Goal: Task Accomplishment & Management: Use online tool/utility

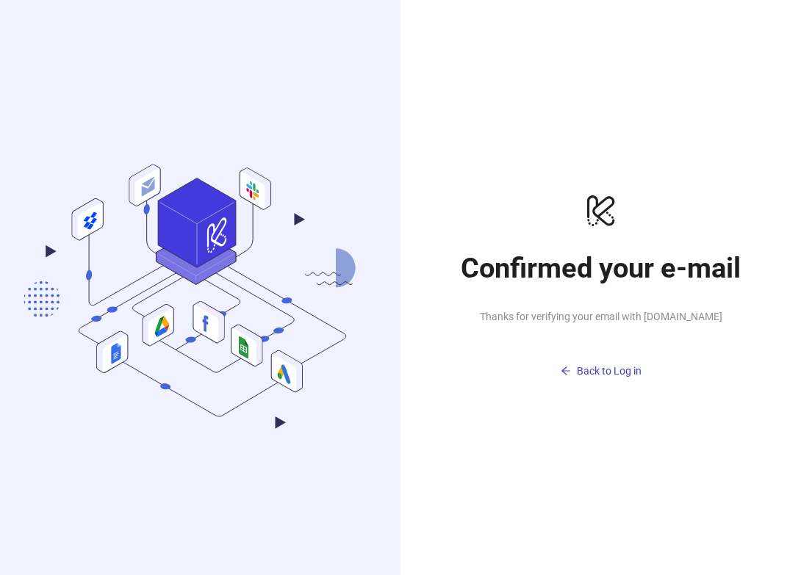
click at [616, 251] on h1 "Confirmed your e-mail" at bounding box center [601, 268] width 294 height 34
click at [606, 366] on span "Back to Log in" at bounding box center [609, 371] width 65 height 12
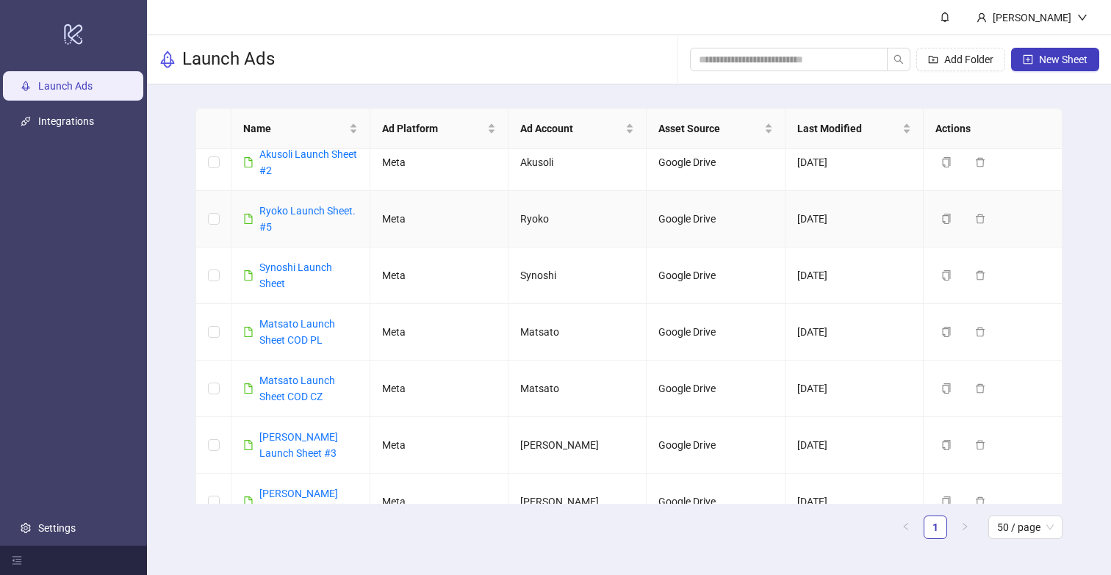
scroll to position [397, 0]
click at [297, 433] on link "[PERSON_NAME] Launch Sheet #3" at bounding box center [298, 444] width 79 height 28
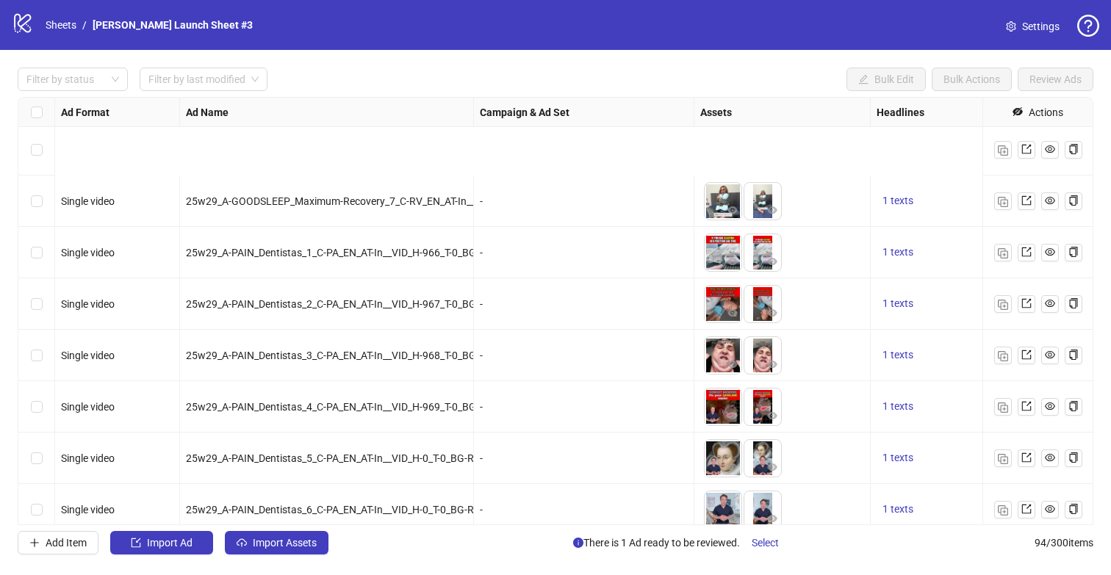
scroll to position [2263, 0]
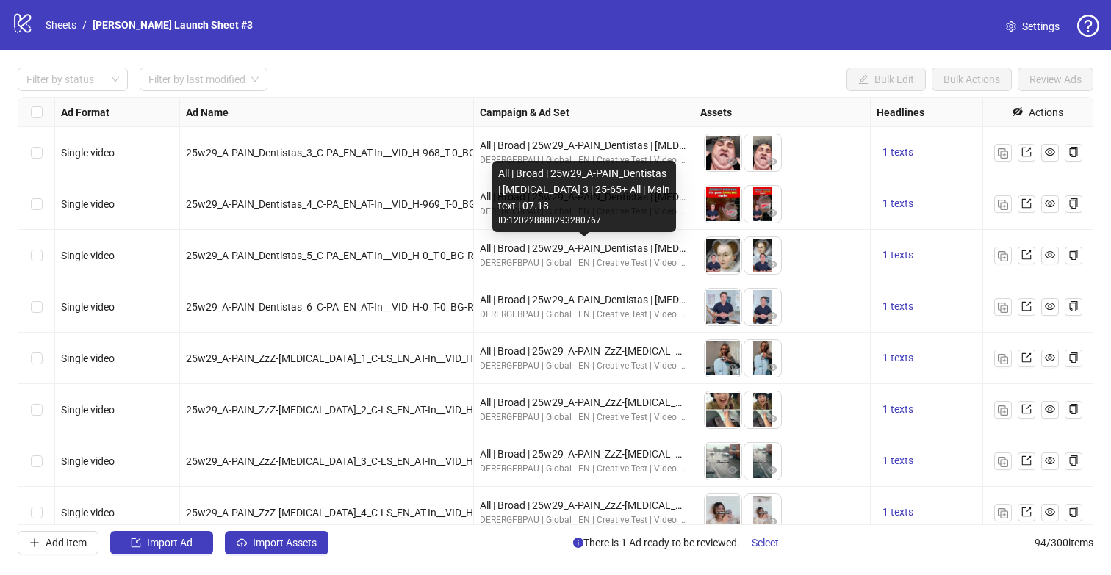
click at [627, 248] on div "All | Broad | 25w29_A-PAIN_Dentistas | [MEDICAL_DATA] 3 | 25-65+ All | Main tex…" at bounding box center [584, 248] width 208 height 16
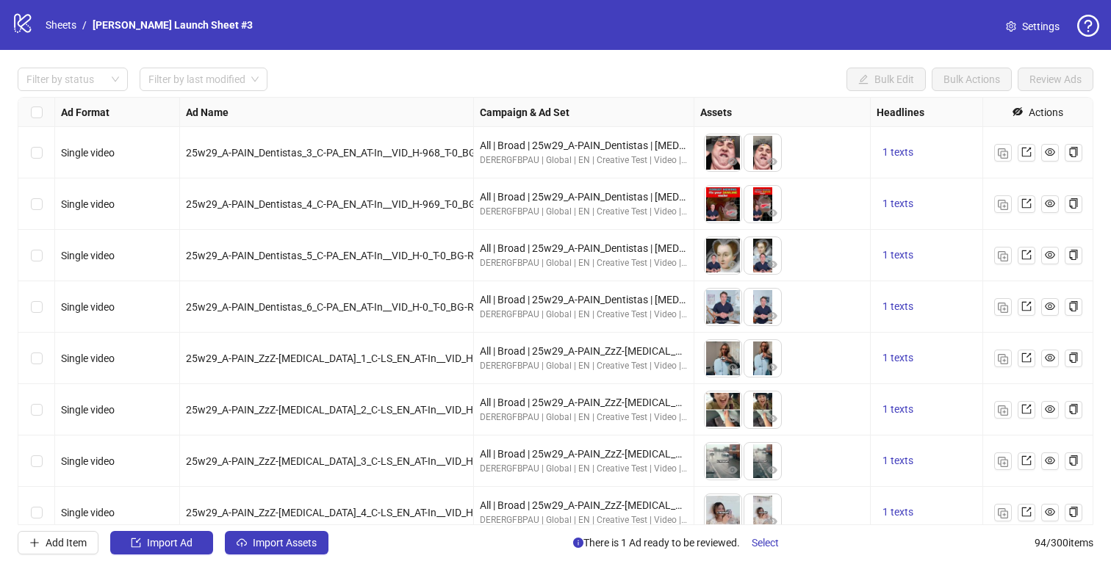
click at [591, 270] on div "DERERGFBPAU | Global | EN | Creative Test | Video | ABO" at bounding box center [584, 263] width 208 height 14
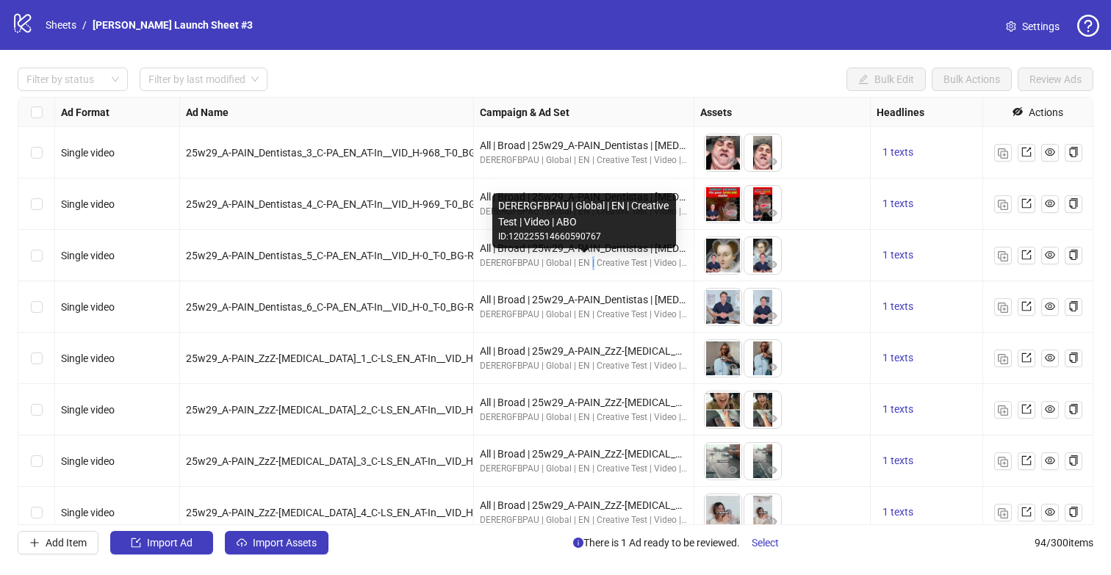
click at [591, 270] on div "DERERGFBPAU | Global | EN | Creative Test | Video | ABO" at bounding box center [584, 263] width 208 height 14
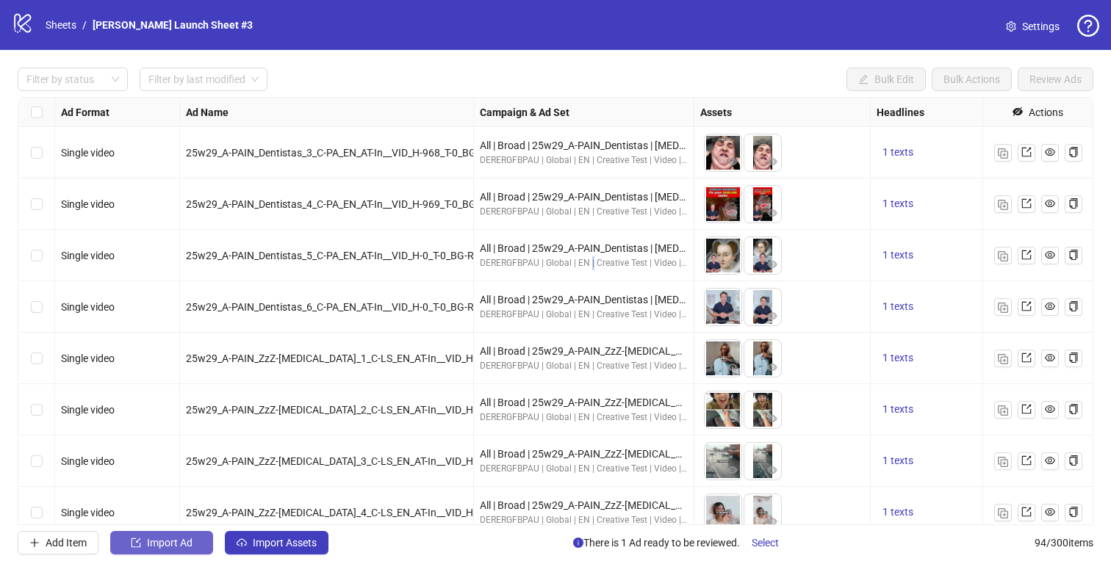
click at [191, 554] on button "Import Ad" at bounding box center [161, 543] width 103 height 24
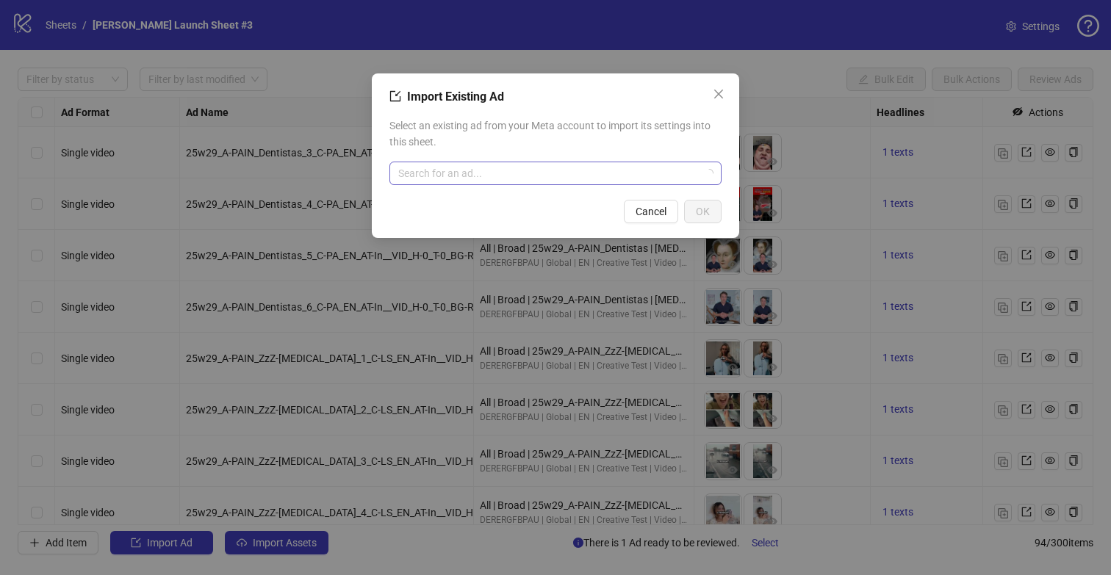
click at [605, 175] on input "search" at bounding box center [548, 173] width 301 height 22
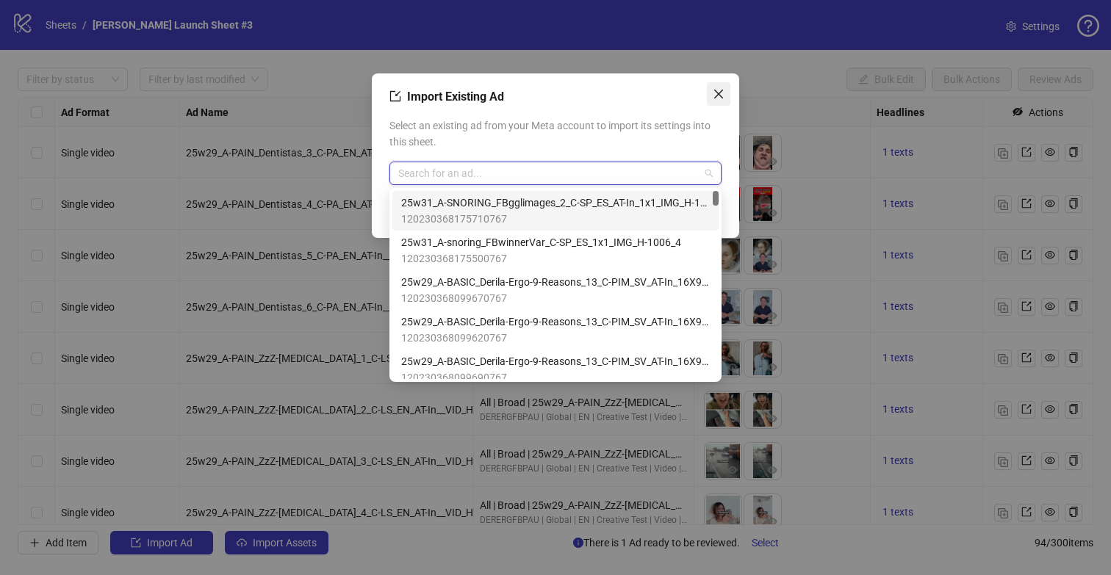
click at [718, 91] on icon "close" at bounding box center [719, 94] width 12 height 12
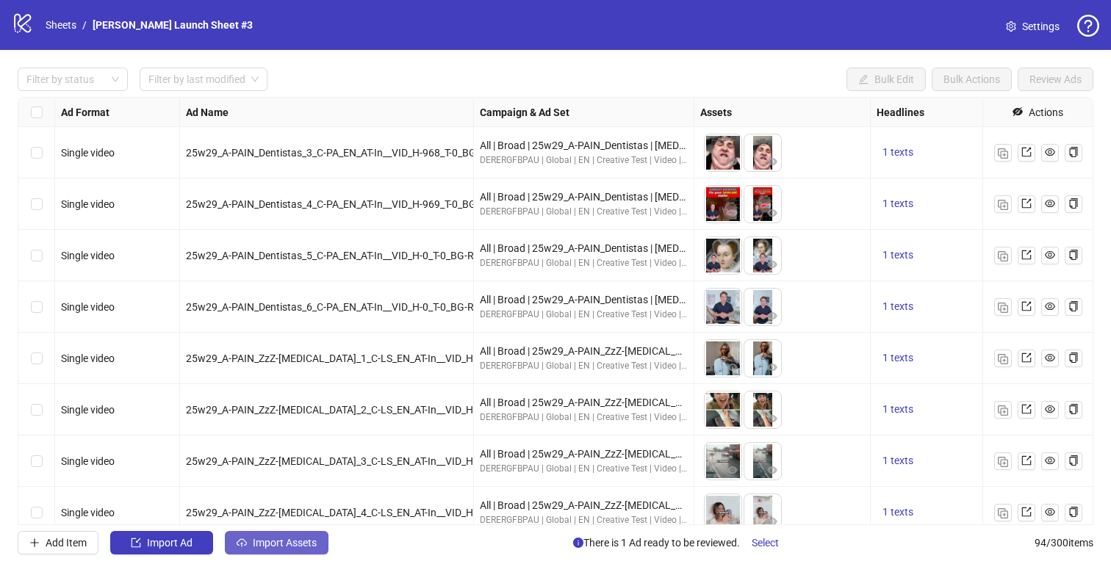
click at [296, 536] on button "Import Assets" at bounding box center [277, 543] width 104 height 24
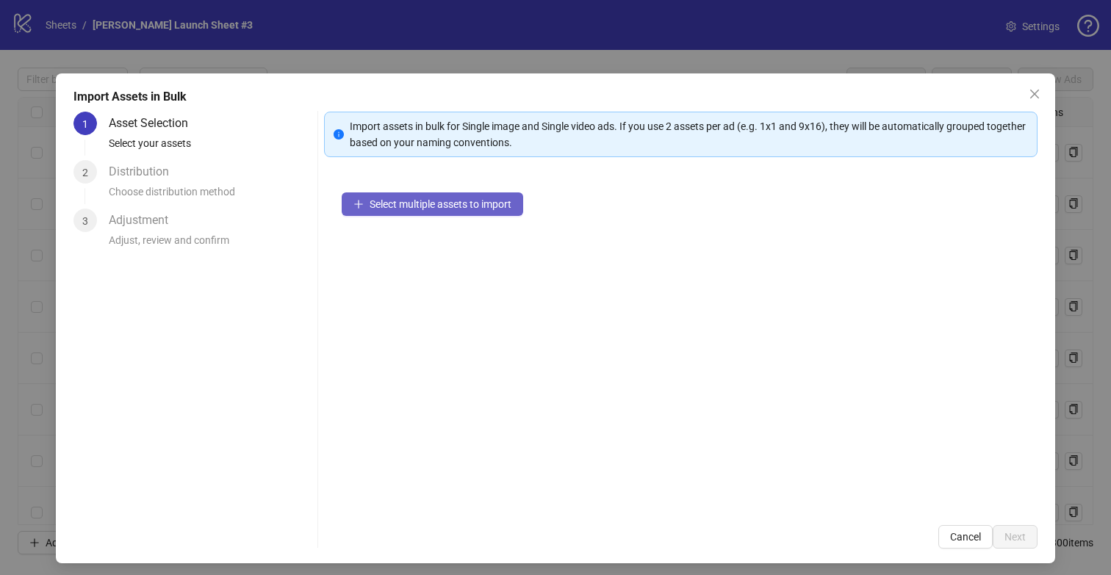
click at [446, 206] on span "Select multiple assets to import" at bounding box center [441, 204] width 142 height 12
click at [457, 201] on span "Select multiple assets to import" at bounding box center [441, 204] width 142 height 12
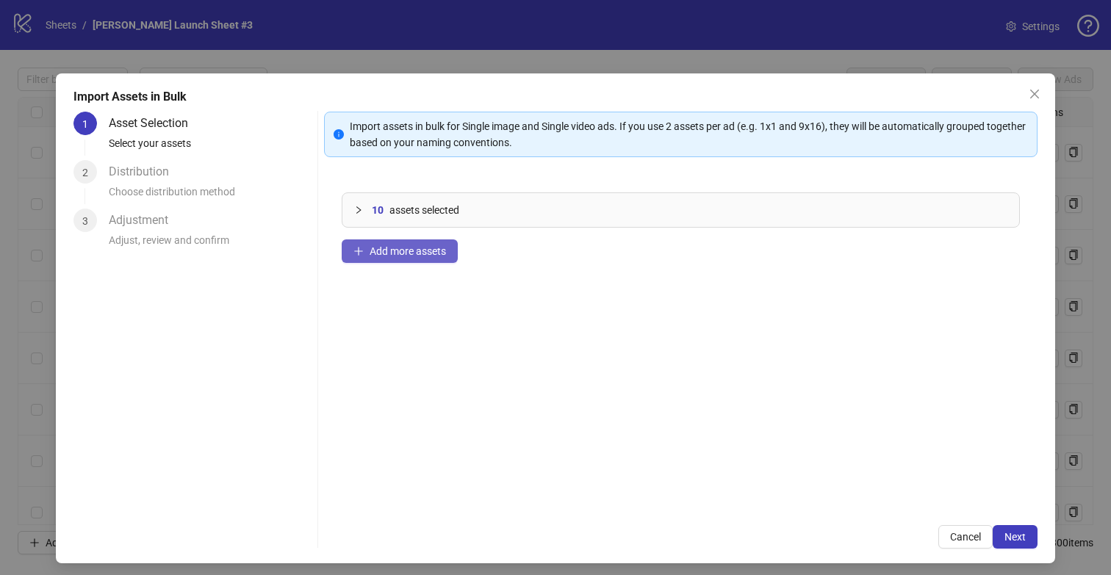
click at [393, 245] on span "Add more assets" at bounding box center [408, 251] width 76 height 12
click at [800, 534] on button "Next" at bounding box center [1014, 537] width 45 height 24
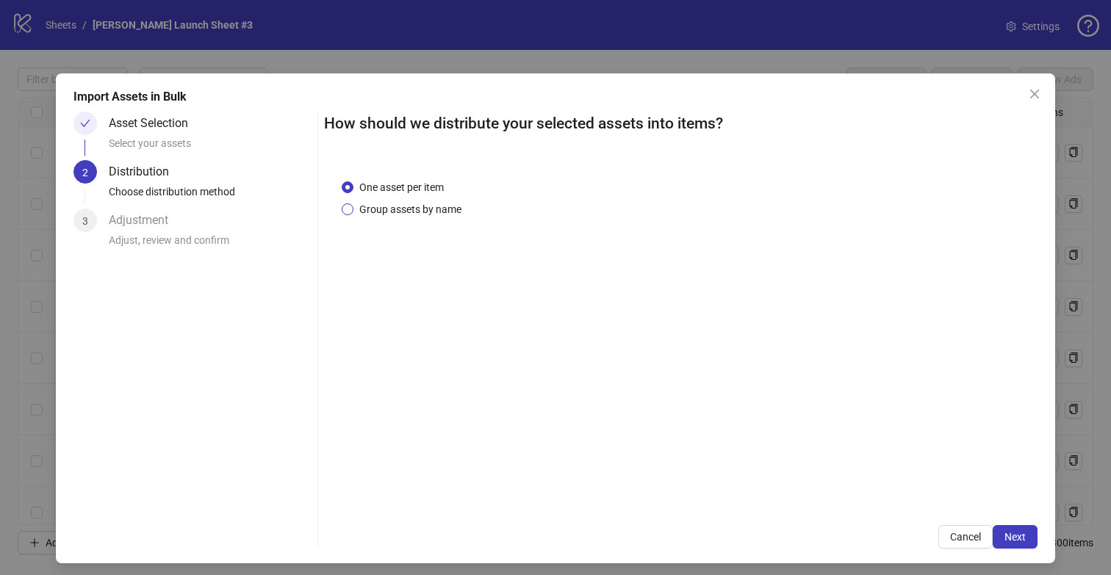
click at [446, 215] on span "Group assets by name" at bounding box center [410, 209] width 114 height 16
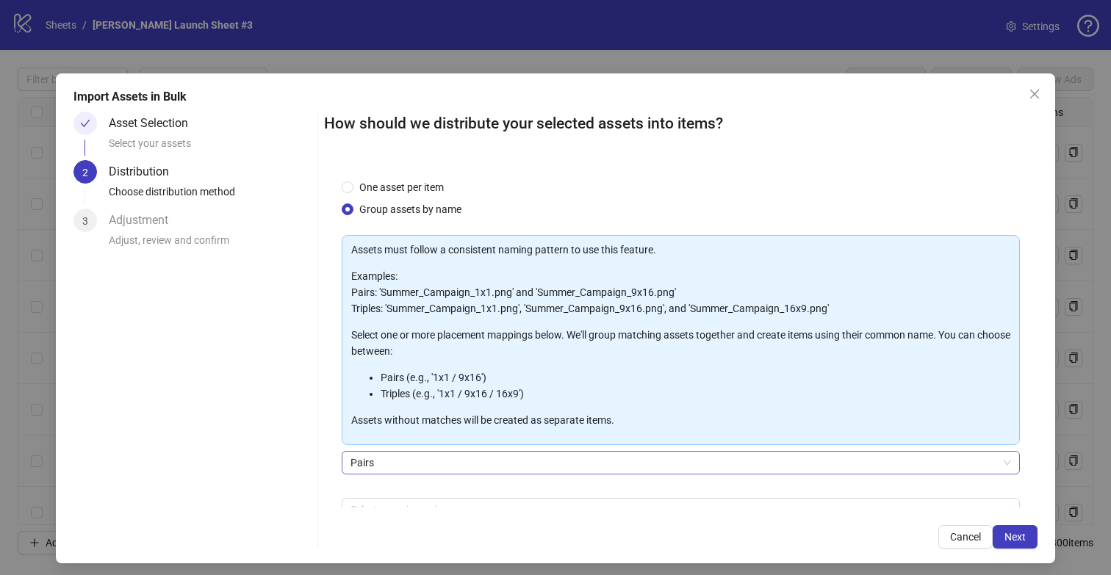
scroll to position [84, 0]
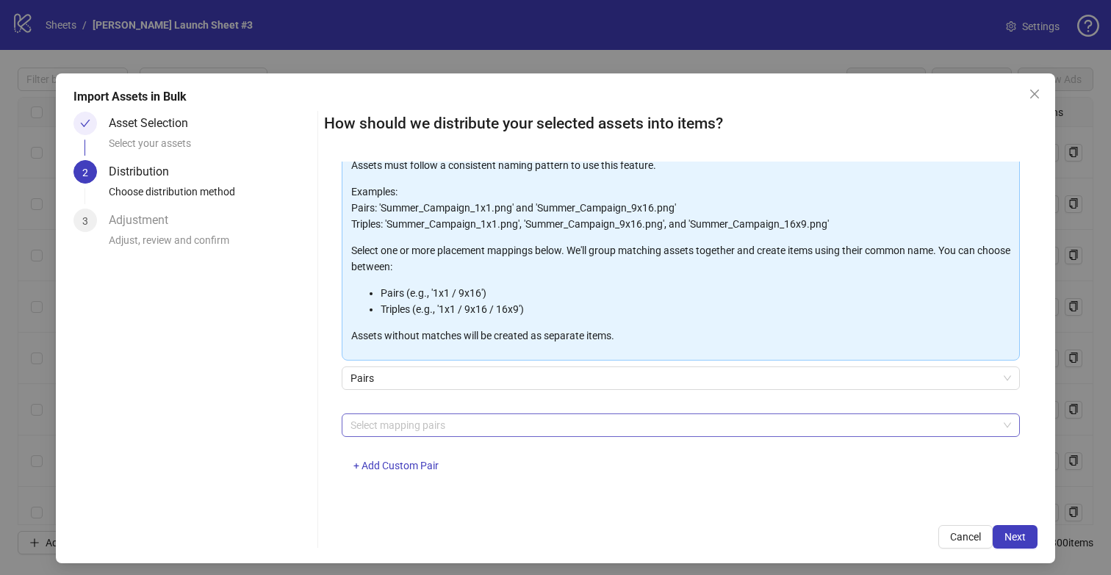
click at [394, 436] on div "Select mapping pairs" at bounding box center [681, 426] width 679 height 24
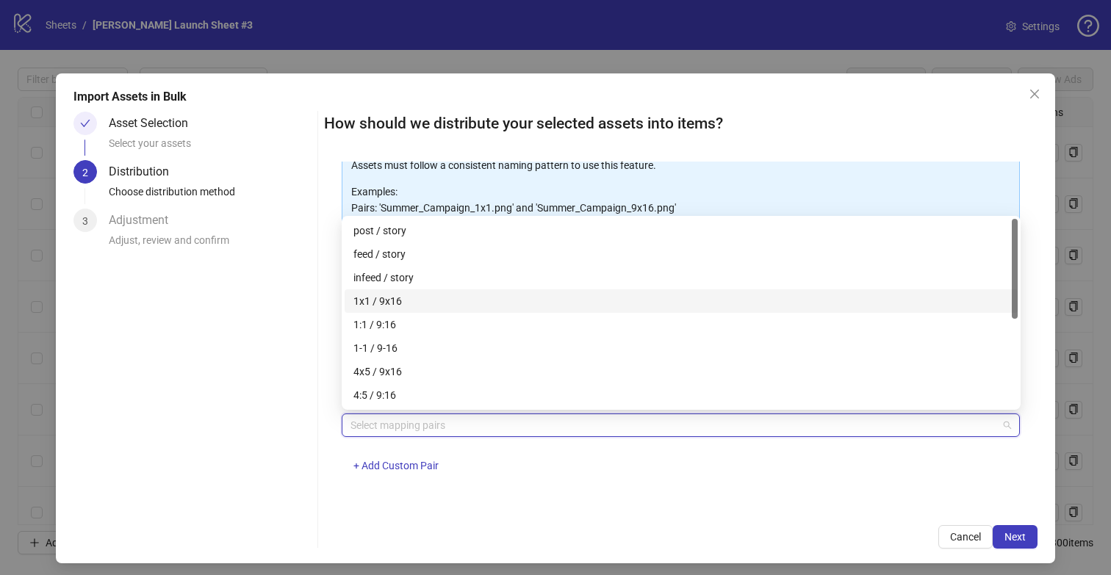
click at [403, 296] on div "1x1 / 9x16" at bounding box center [680, 301] width 655 height 16
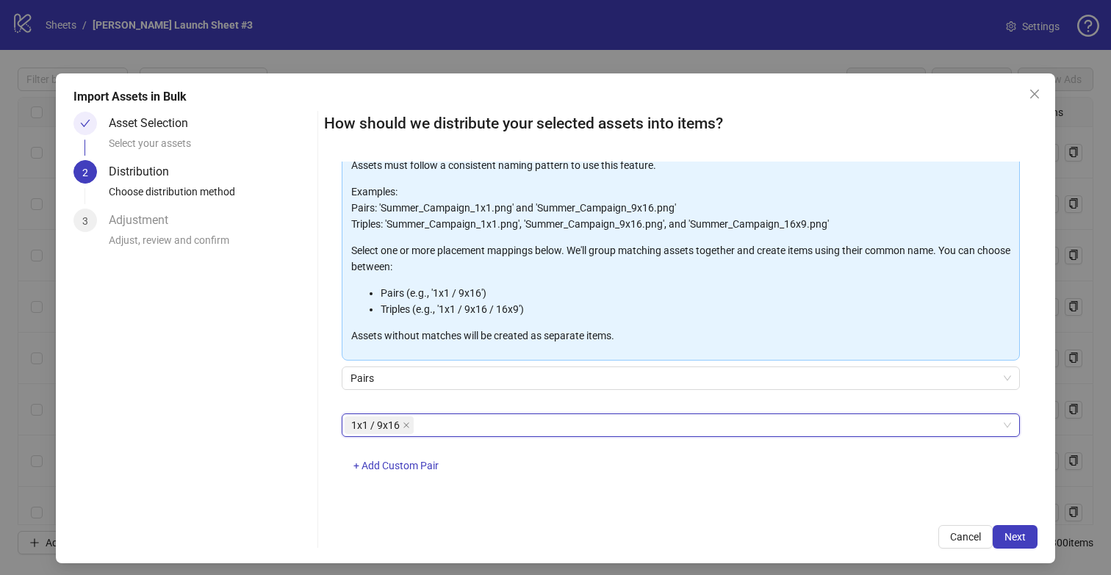
click at [520, 461] on div "1x1 / 9x16 1x1 / 9x16 + Add Custom Pair" at bounding box center [681, 452] width 679 height 76
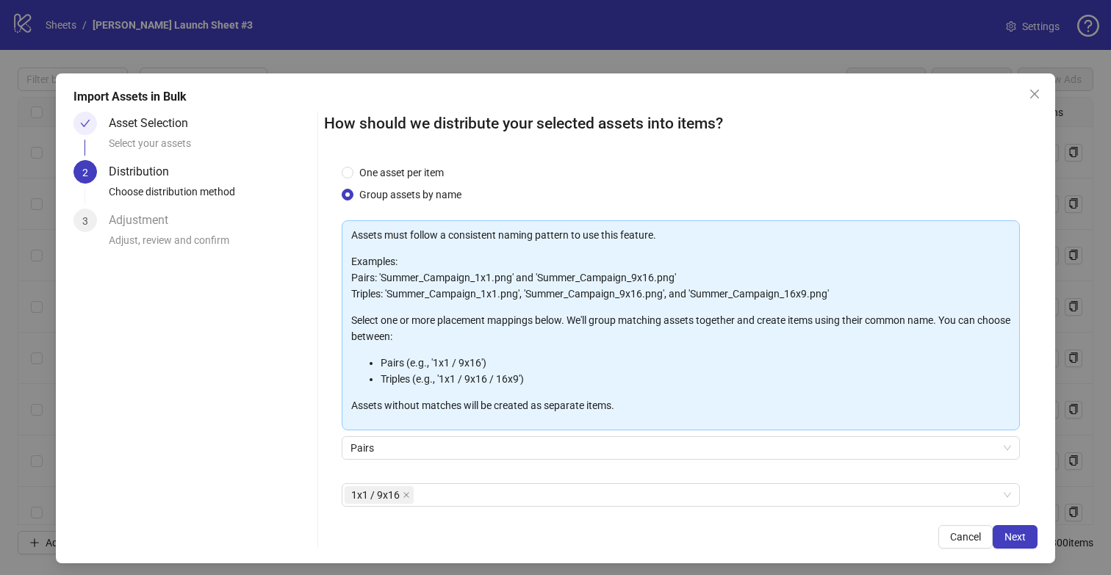
scroll to position [18, 0]
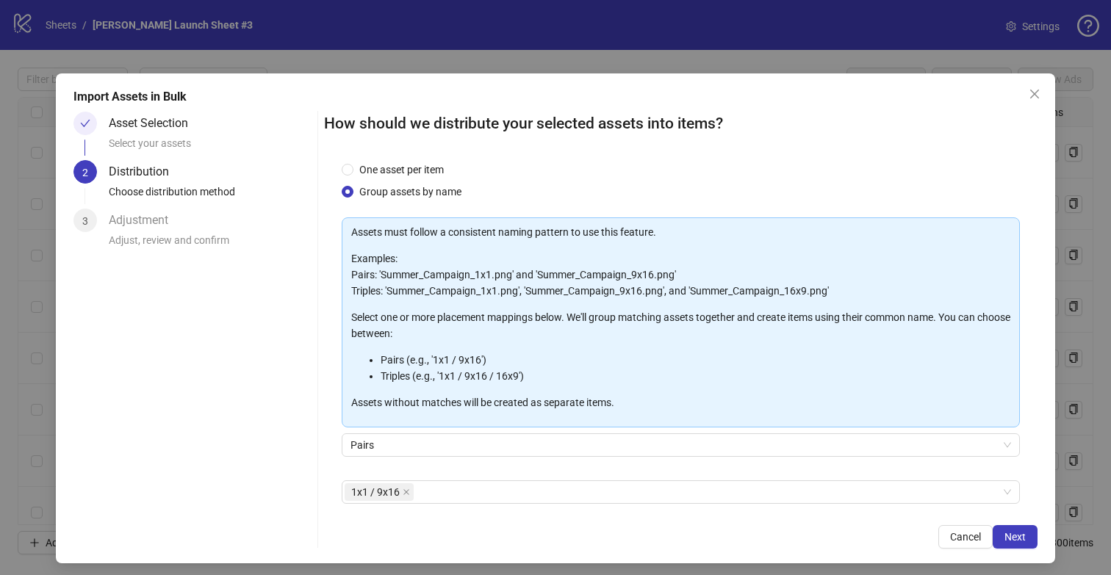
click at [800, 517] on div "How should we distribute your selected assets into items? One asset per item Gr…" at bounding box center [681, 330] width 714 height 437
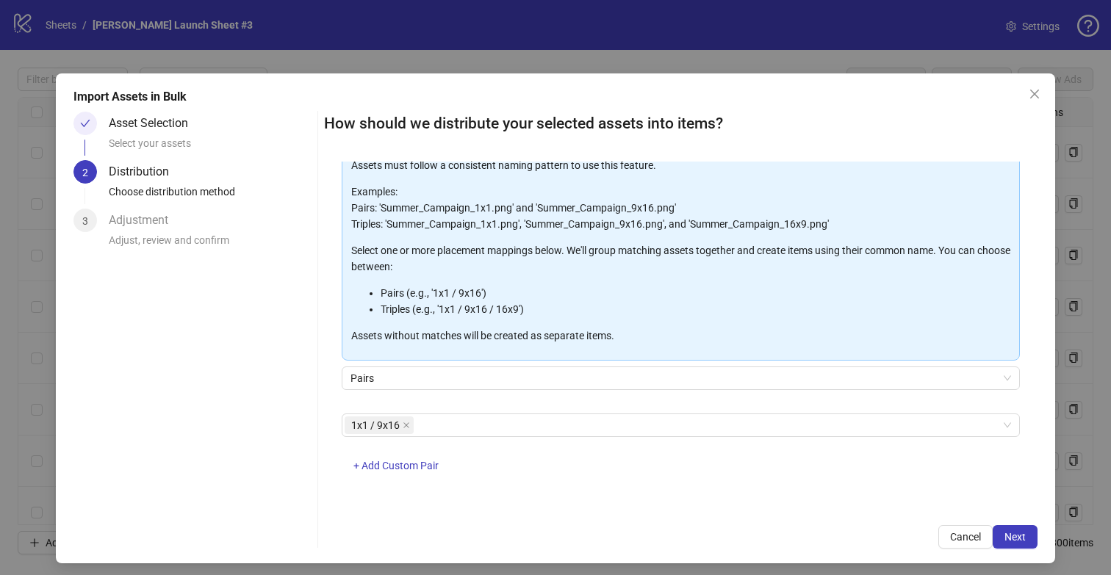
click at [793, 509] on div "How should we distribute your selected assets into items? One asset per item Gr…" at bounding box center [681, 330] width 714 height 437
click at [800, 536] on button "Next" at bounding box center [1014, 537] width 45 height 24
